Goal: Information Seeking & Learning: Compare options

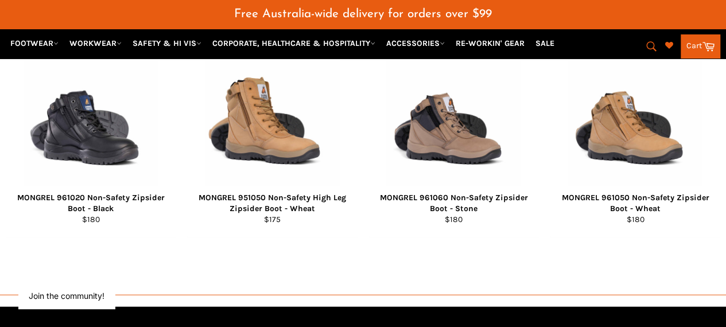
scroll to position [1062, 0]
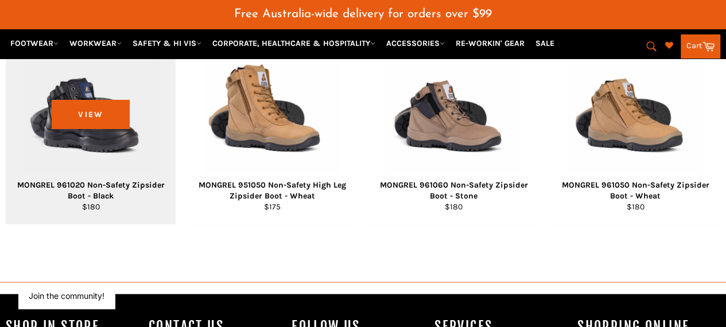
click at [74, 135] on div "View" at bounding box center [91, 125] width 170 height 198
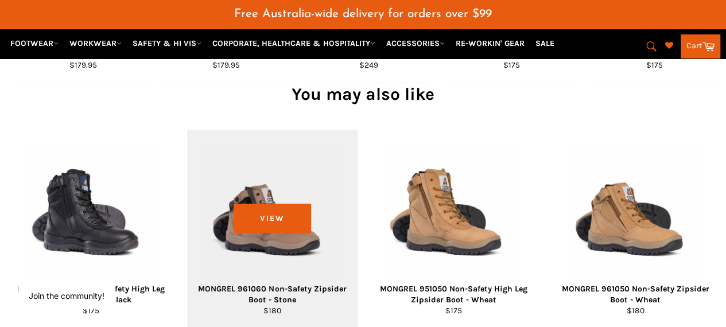
scroll to position [1006, 0]
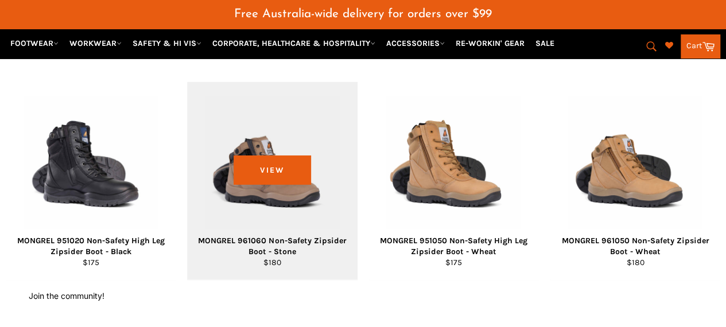
click at [190, 221] on div "View" at bounding box center [272, 181] width 170 height 198
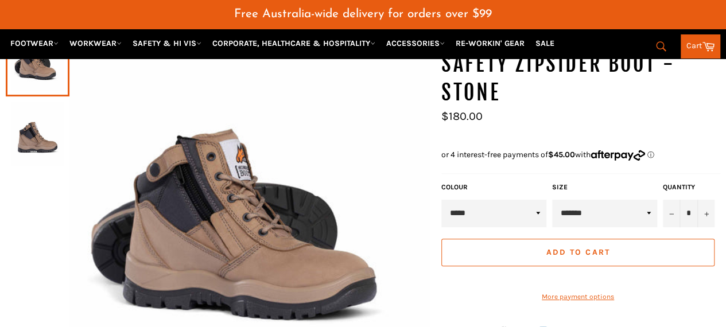
scroll to position [200, 0]
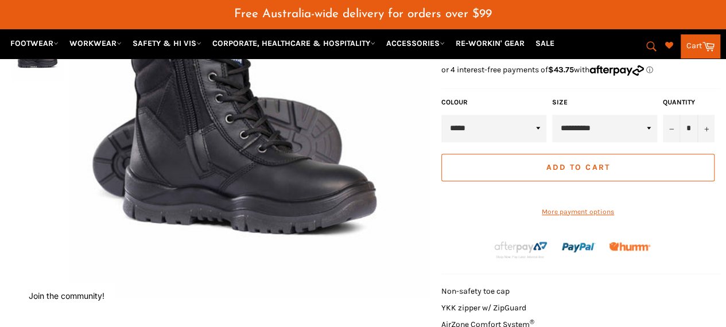
scroll to position [200, 0]
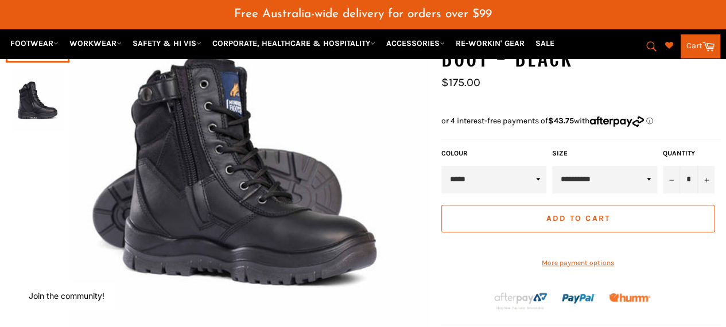
scroll to position [230, 0]
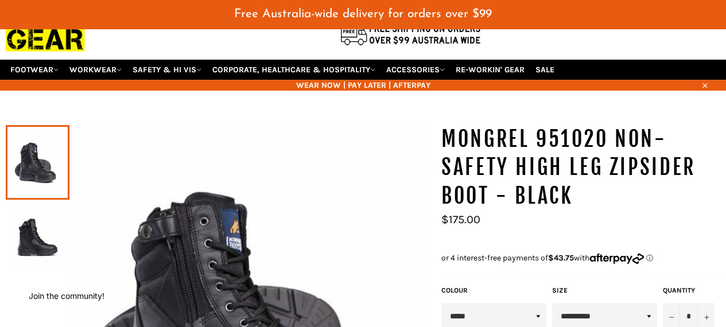
scroll to position [28, 0]
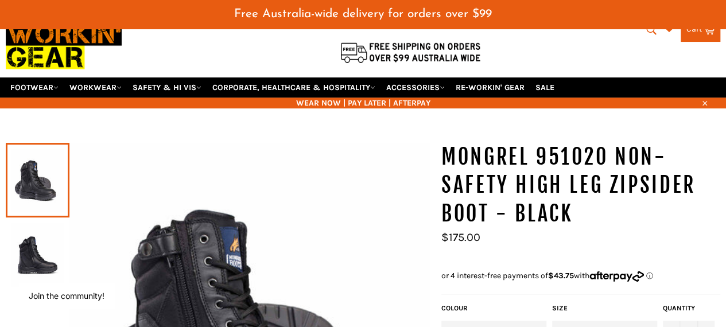
scroll to position [85, 0]
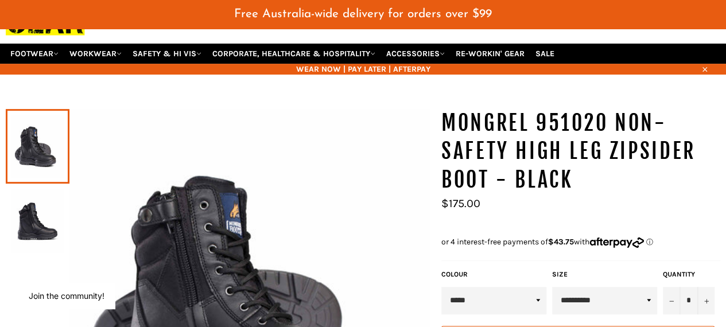
click at [47, 144] on link at bounding box center [38, 146] width 64 height 75
click at [29, 203] on img at bounding box center [37, 221] width 52 height 63
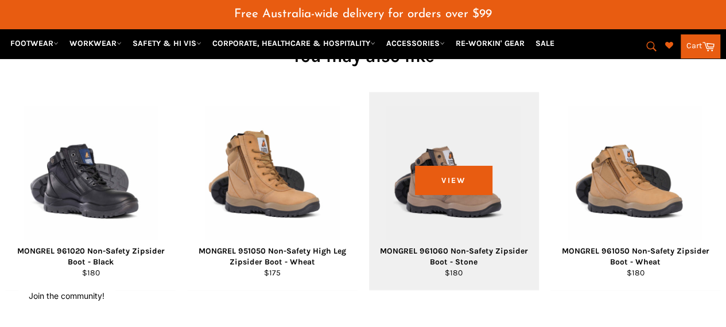
scroll to position [1004, 0]
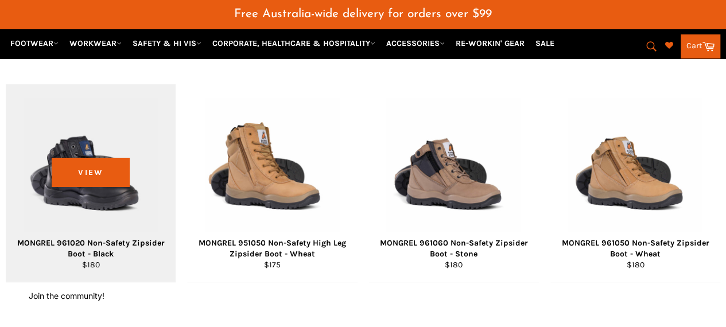
click at [82, 204] on div "View" at bounding box center [91, 183] width 170 height 198
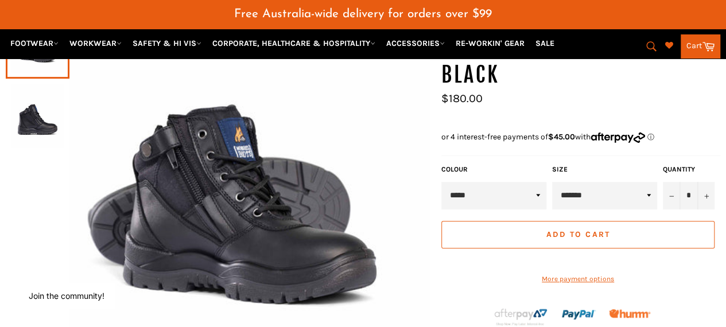
scroll to position [172, 0]
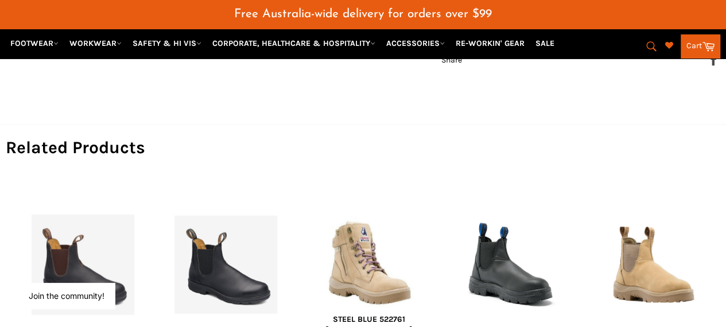
scroll to position [602, 0]
